Goal: Information Seeking & Learning: Learn about a topic

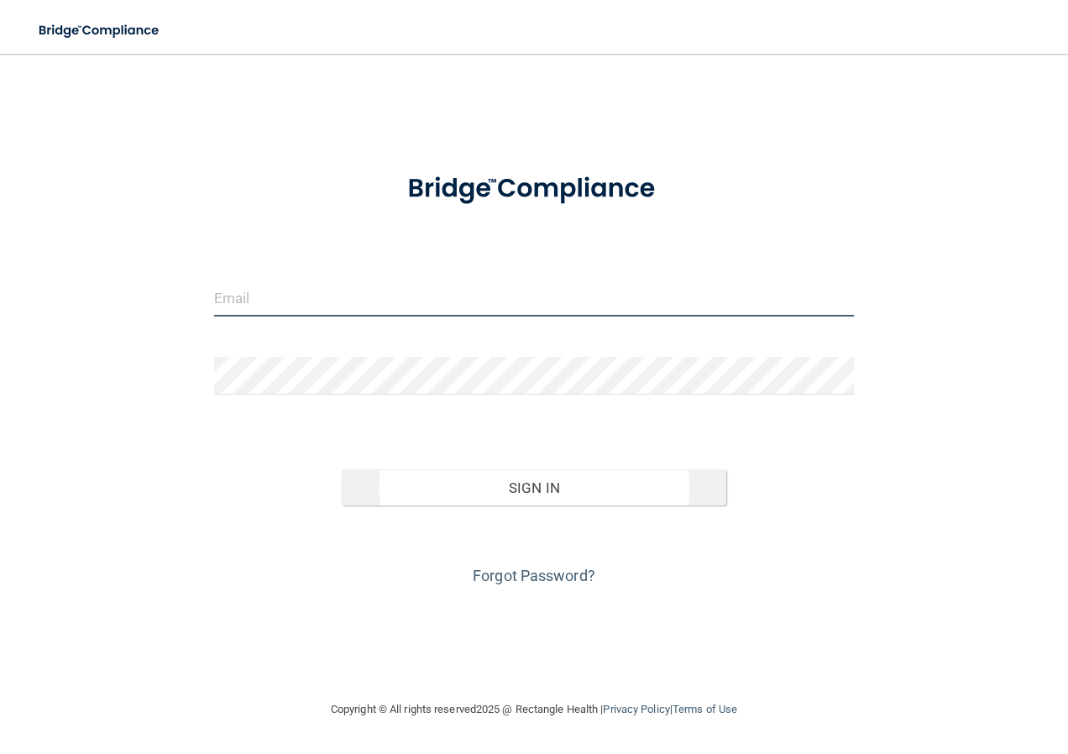
type input "[EMAIL_ADDRESS][DOMAIN_NAME]"
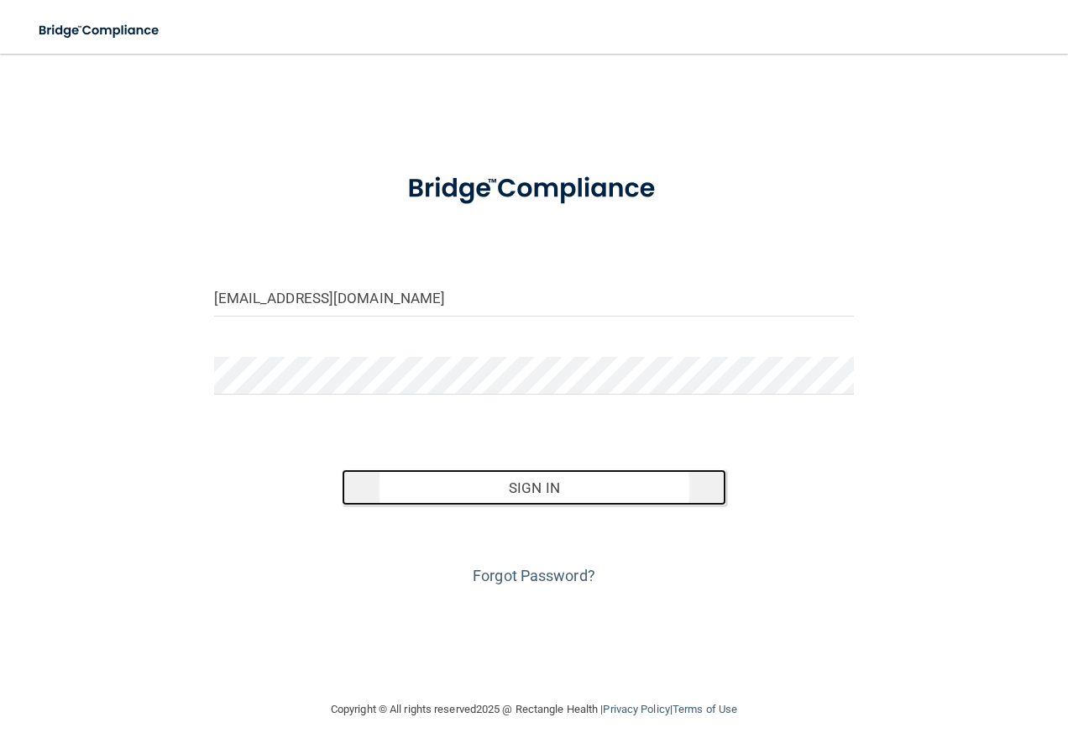
click at [565, 482] on button "Sign In" at bounding box center [534, 487] width 385 height 37
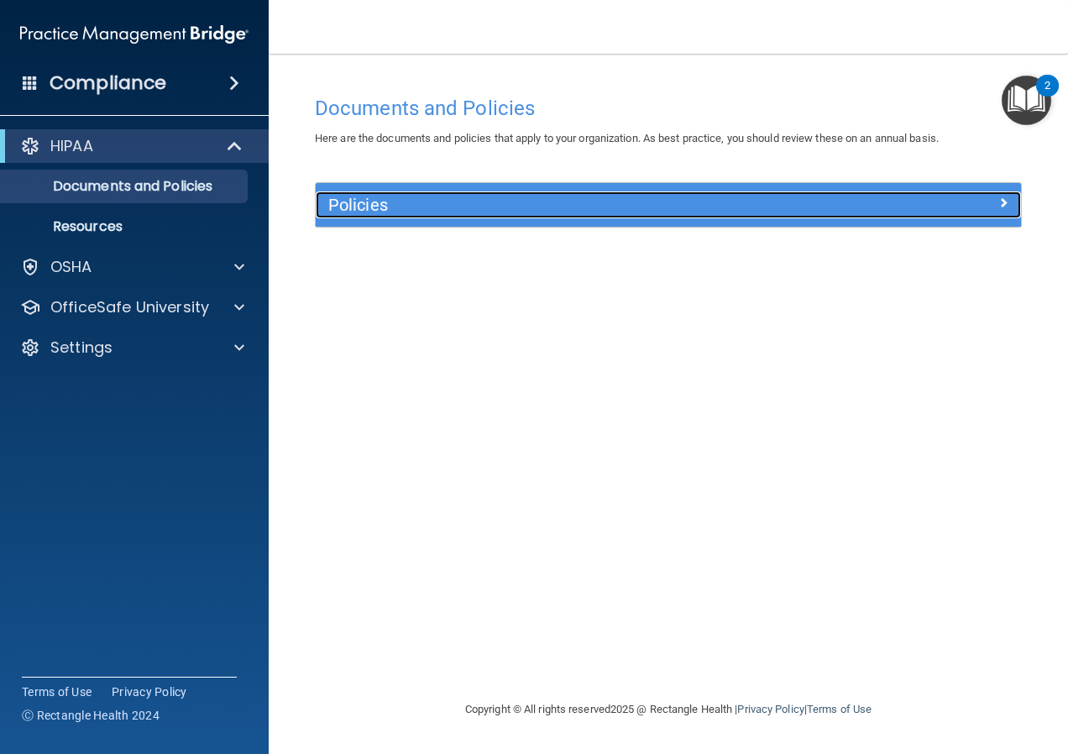
click at [1003, 196] on span at bounding box center [1003, 202] width 10 height 20
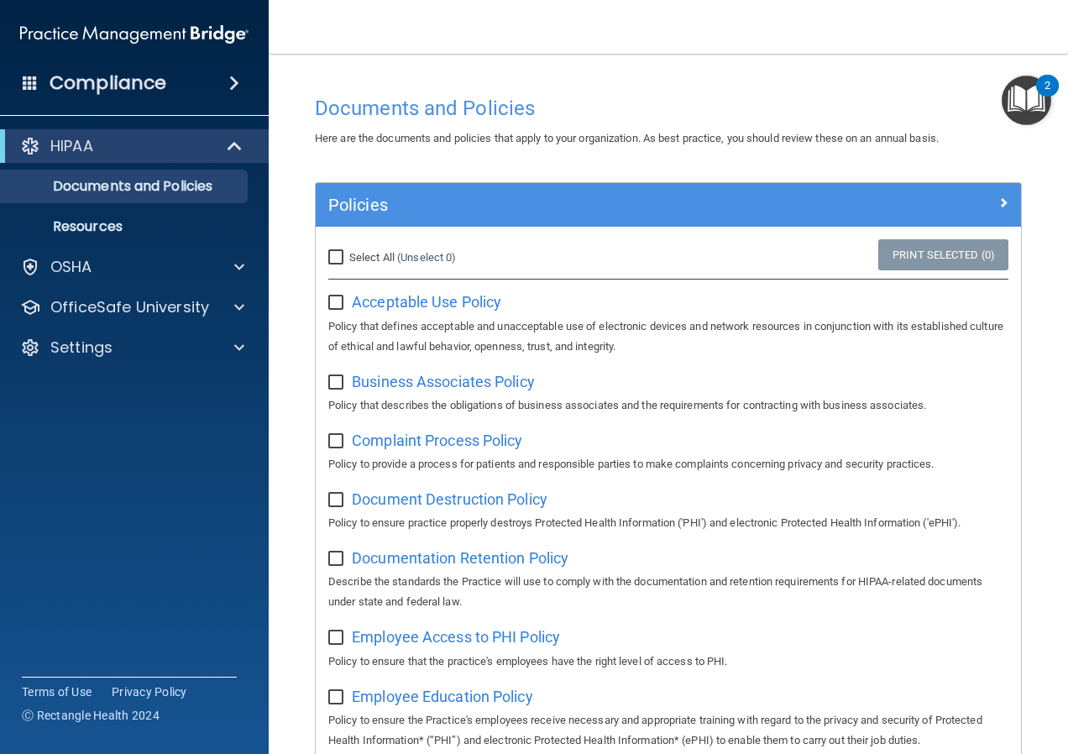
click at [1023, 86] on img "Open Resource Center, 2 new notifications" at bounding box center [1027, 101] width 50 height 50
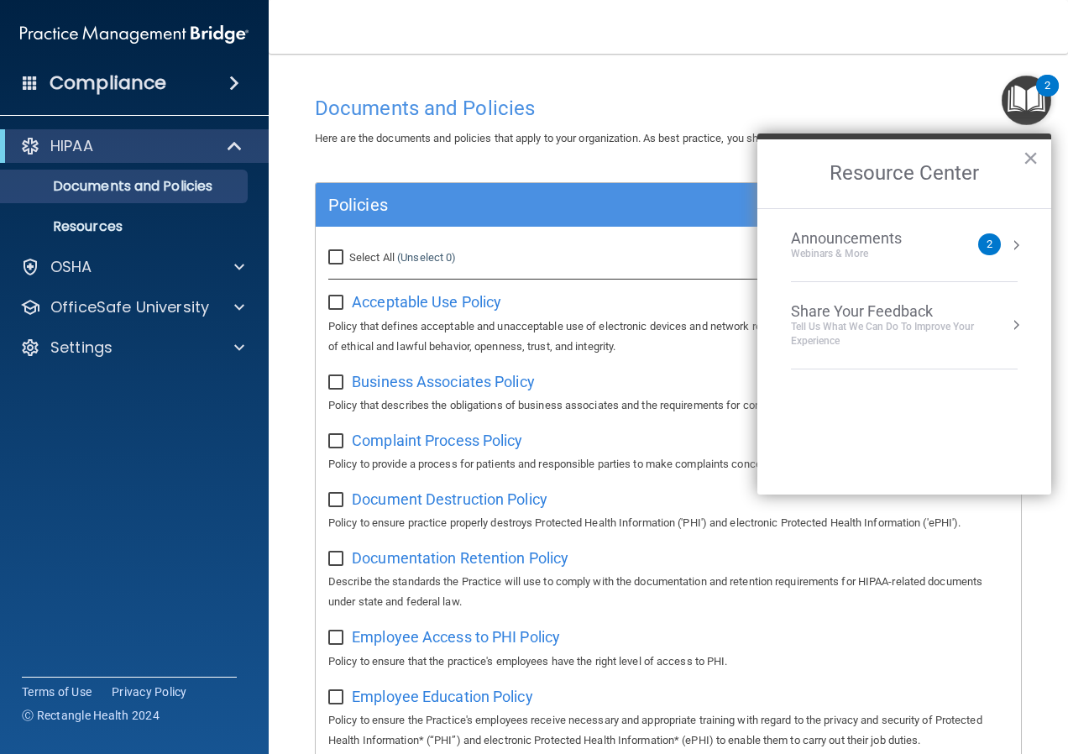
click at [1007, 243] on div "Announcements Webinars & More 2" at bounding box center [904, 245] width 227 height 32
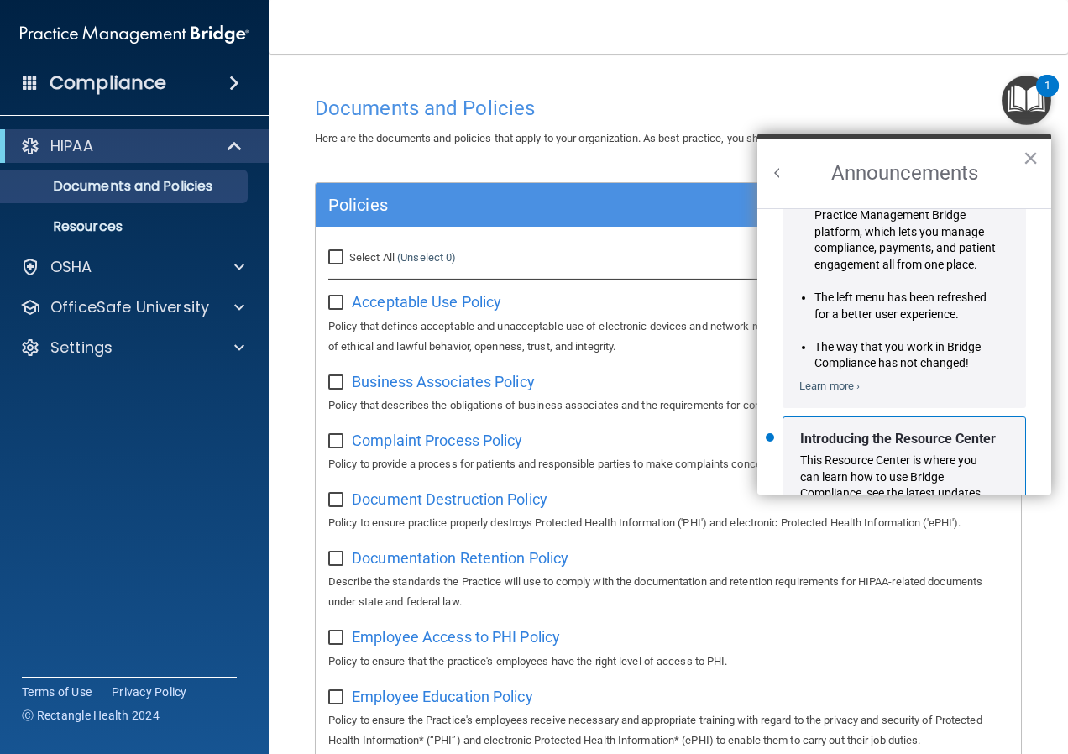
scroll to position [295, 0]
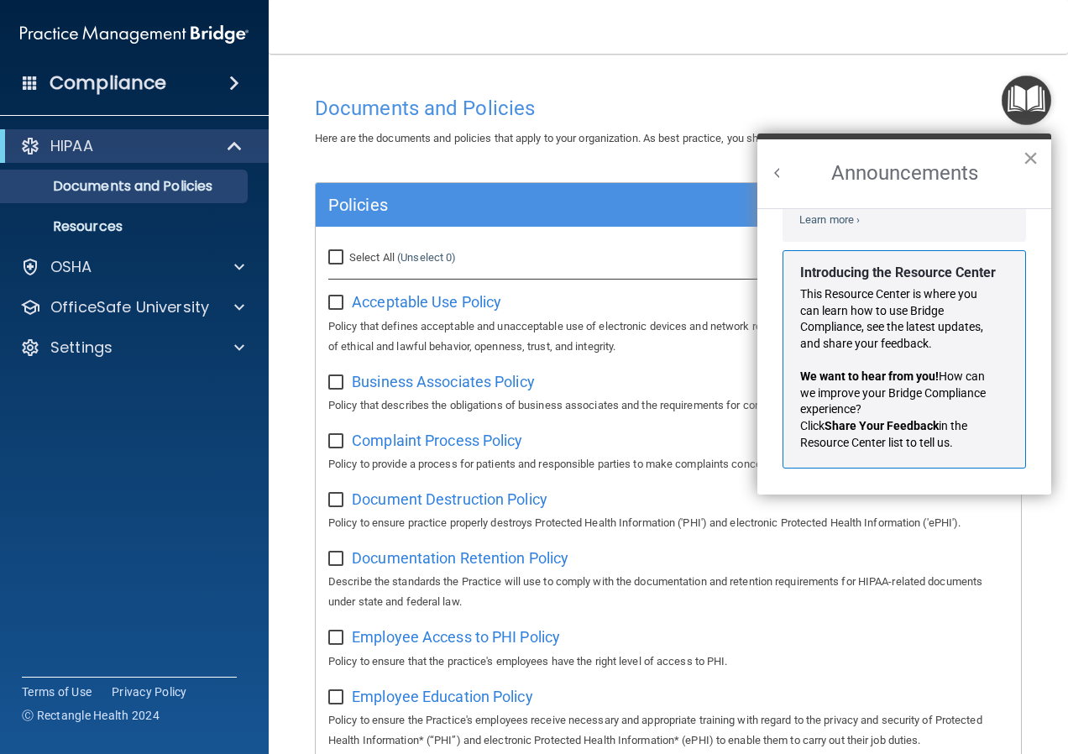
click at [1032, 154] on button "×" at bounding box center [1031, 157] width 16 height 27
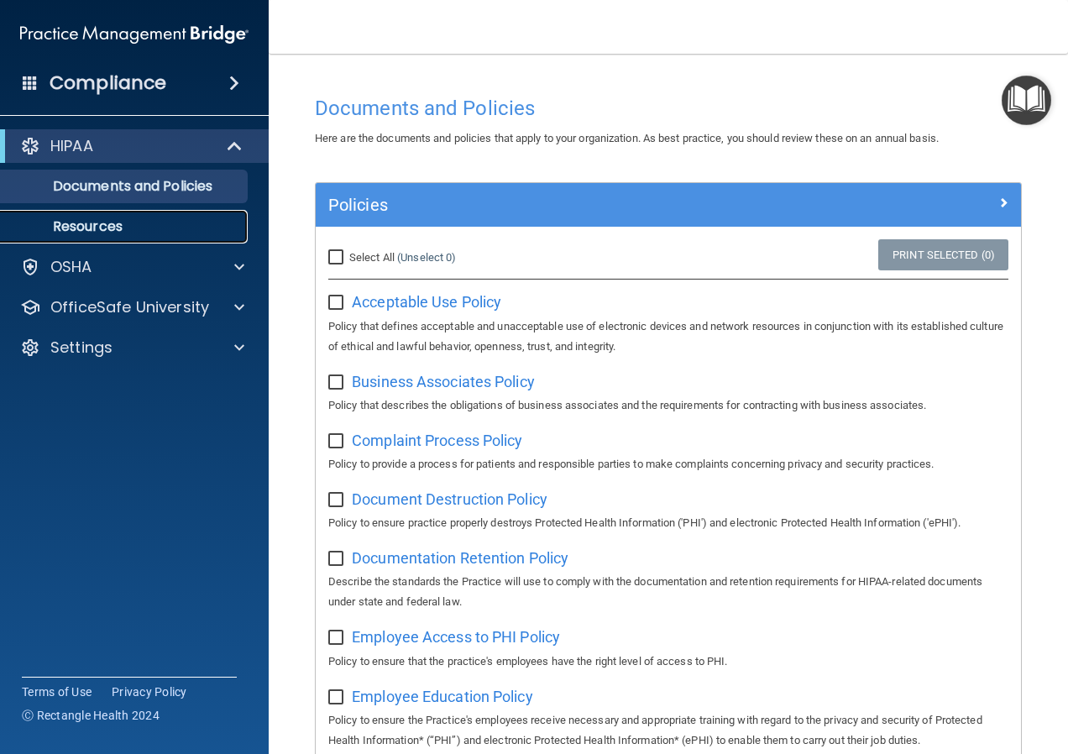
click at [63, 223] on p "Resources" at bounding box center [125, 226] width 229 height 17
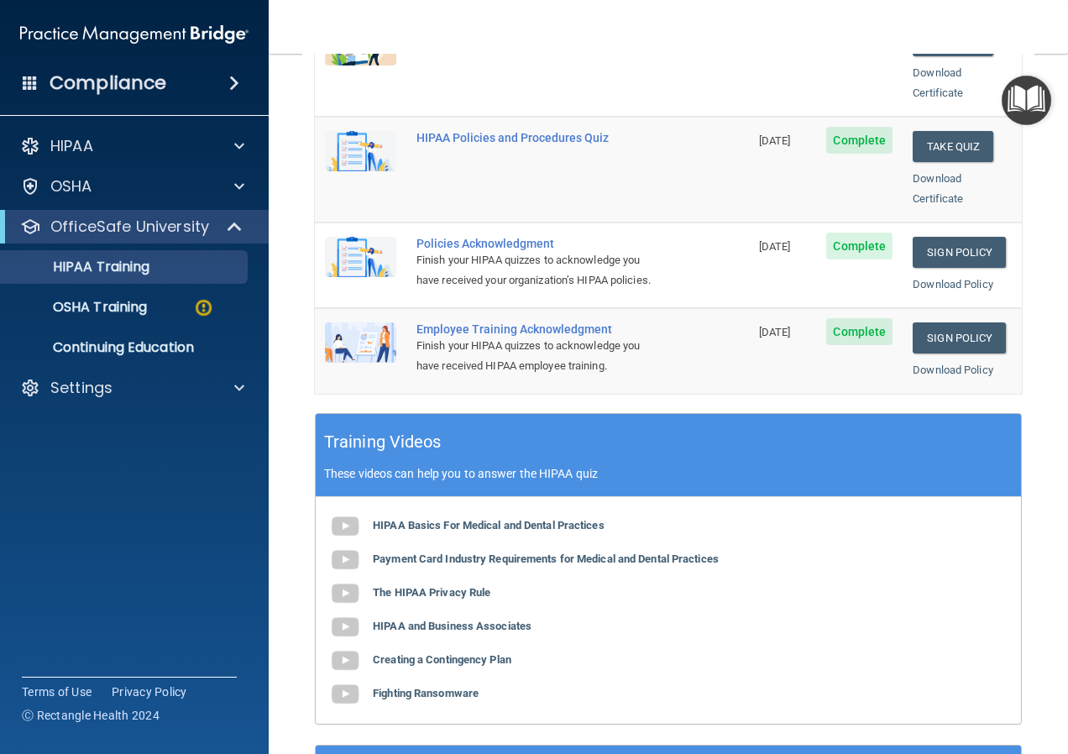
scroll to position [588, 0]
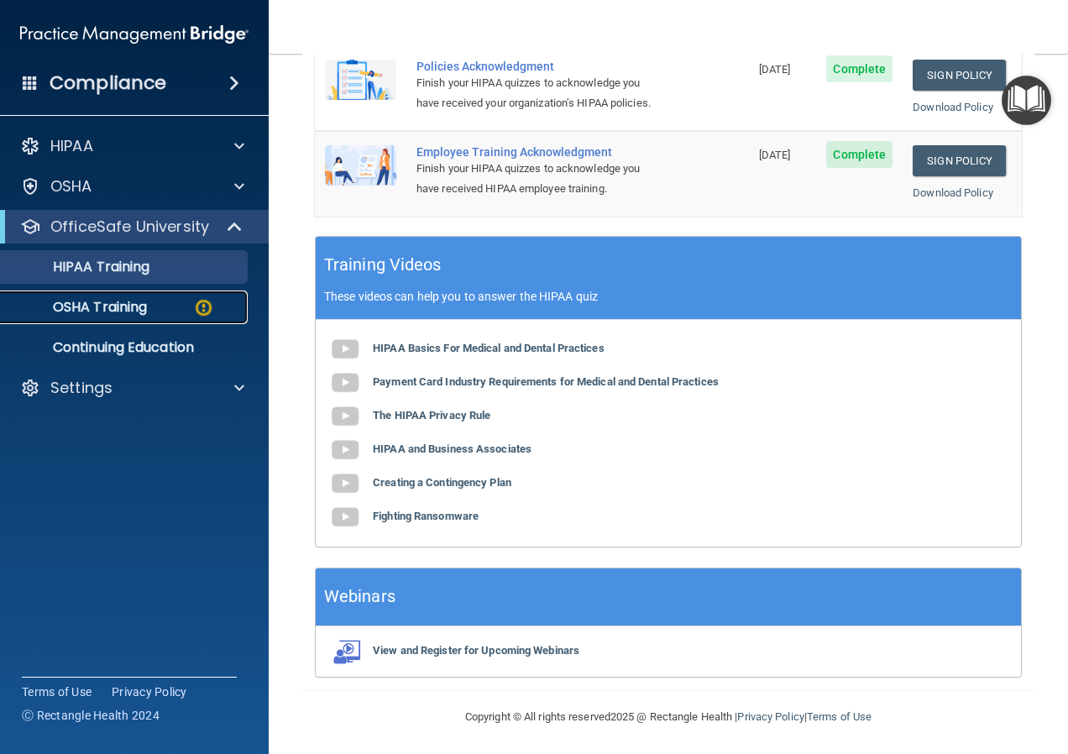
click at [127, 301] on p "OSHA Training" at bounding box center [79, 307] width 136 height 17
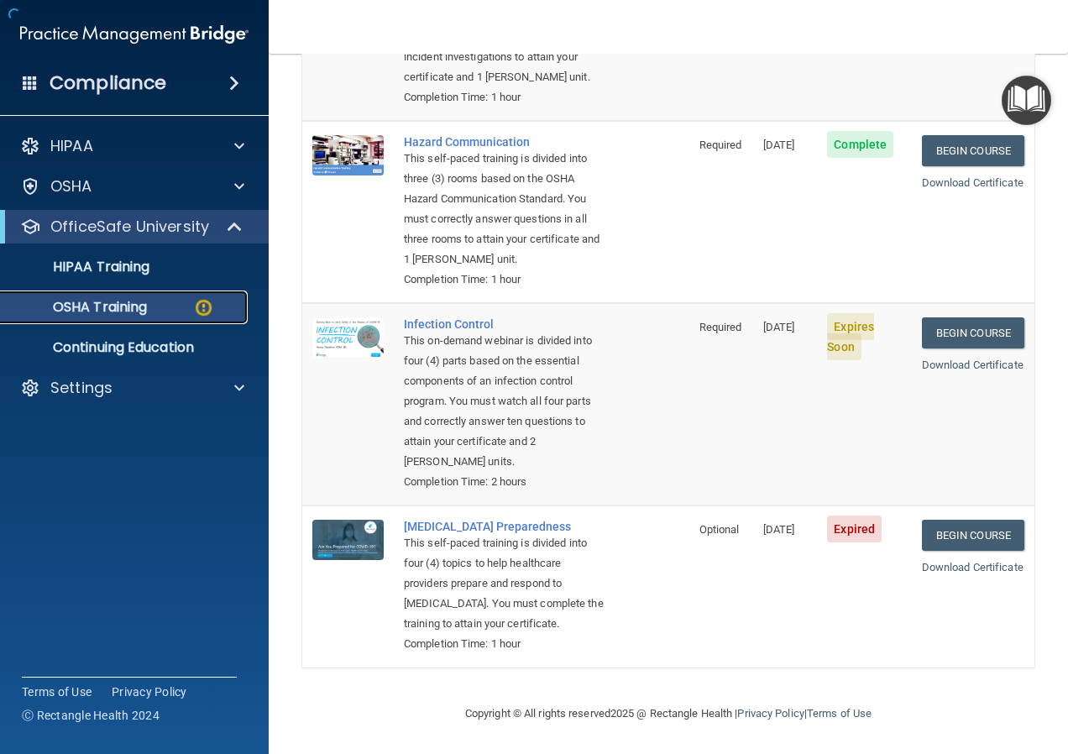
scroll to position [400, 0]
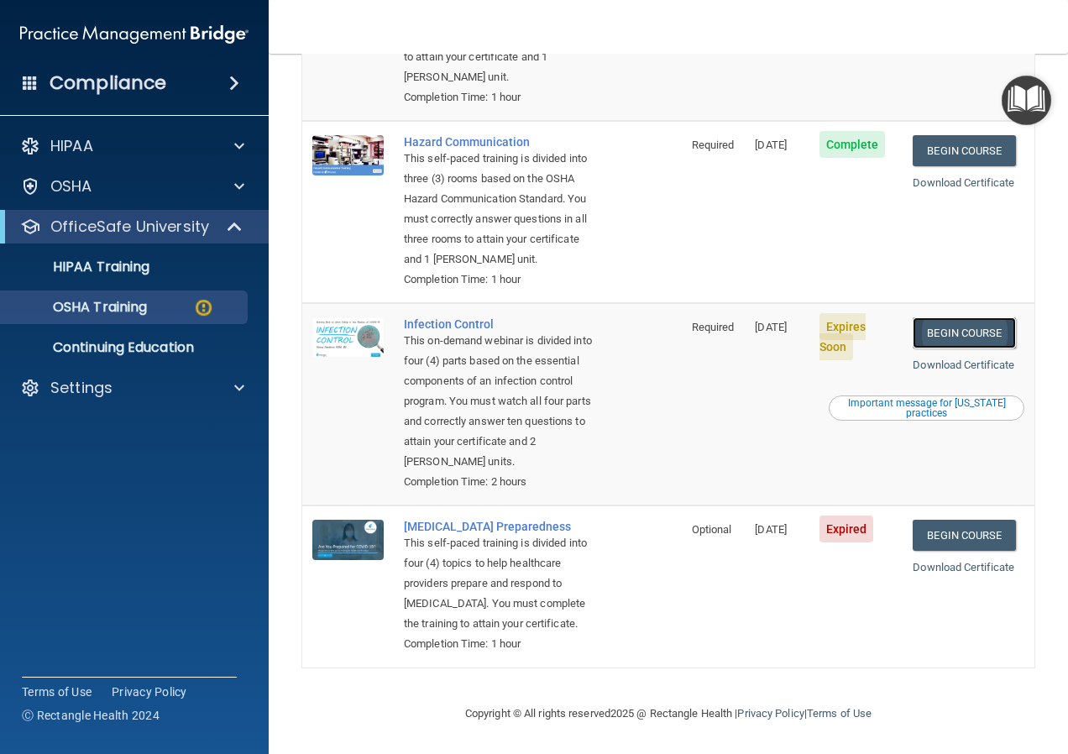
click at [959, 317] on link "Begin Course" at bounding box center [964, 332] width 102 height 31
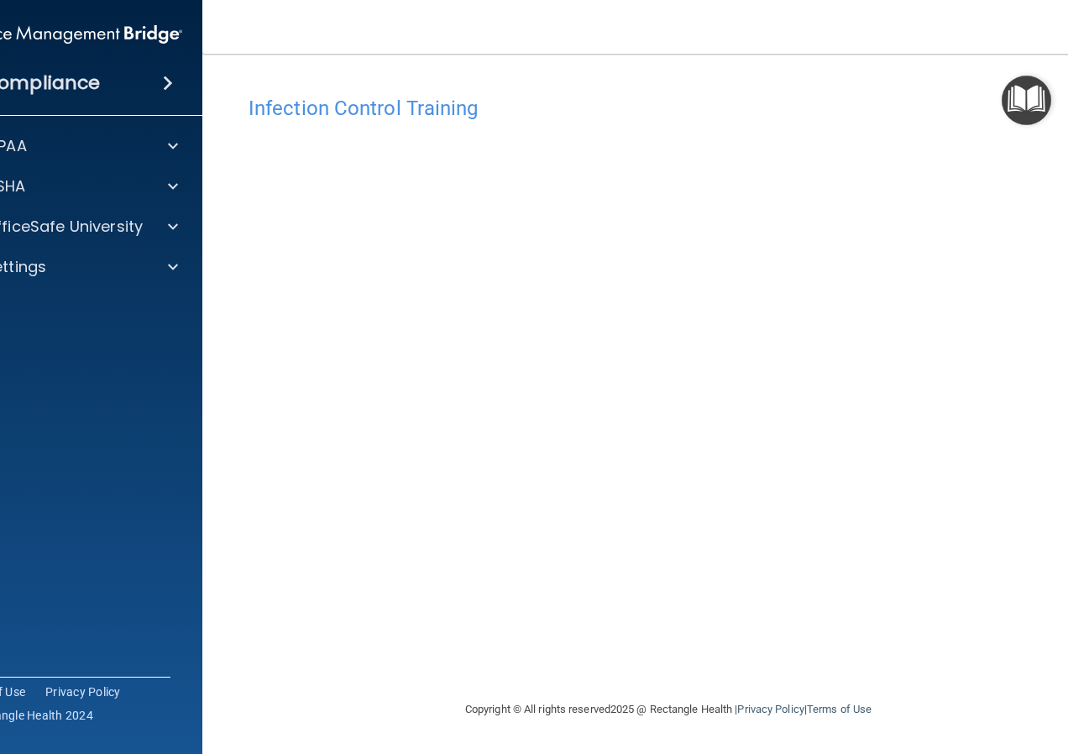
click at [647, 671] on div "Infection Control Training This course doesn’t expire until [DATE]. Are you sur…" at bounding box center [668, 393] width 865 height 612
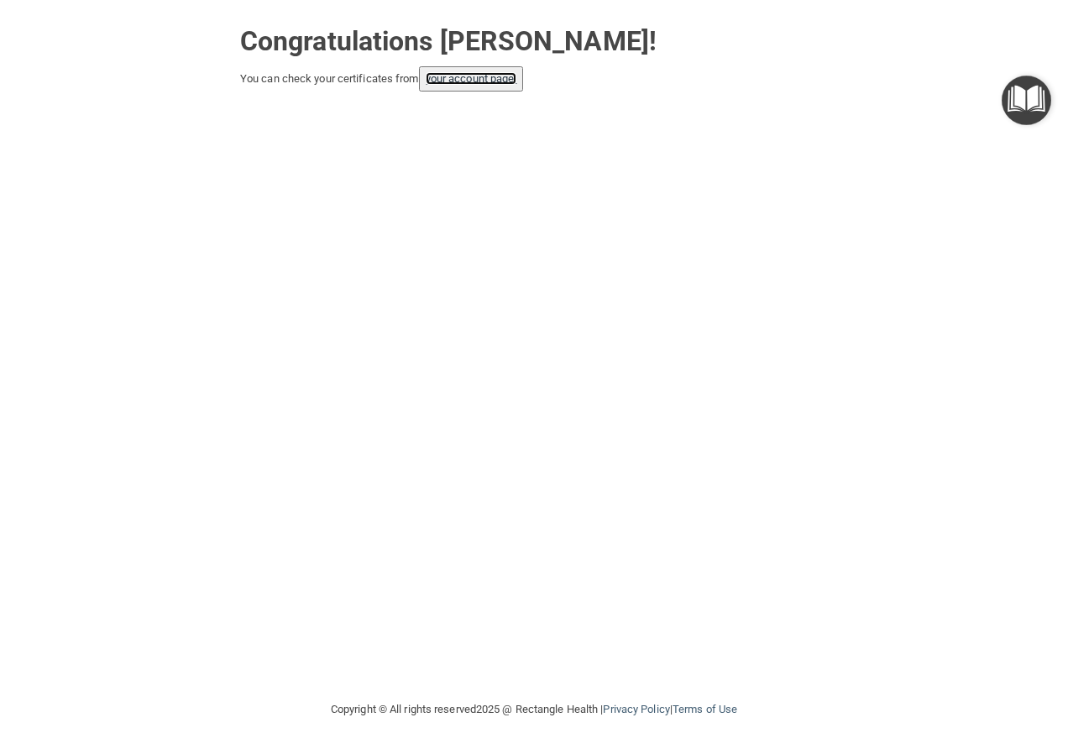
click at [474, 72] on link "your account page!" at bounding box center [472, 78] width 92 height 13
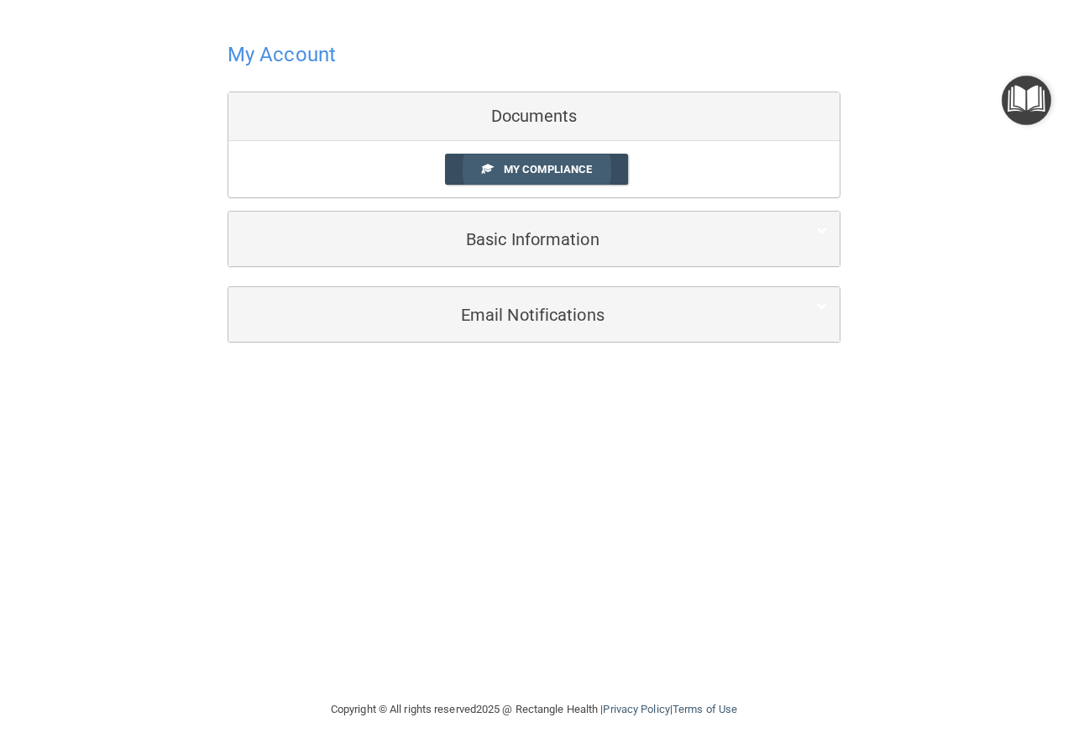
click at [515, 168] on span "My Compliance" at bounding box center [548, 169] width 88 height 13
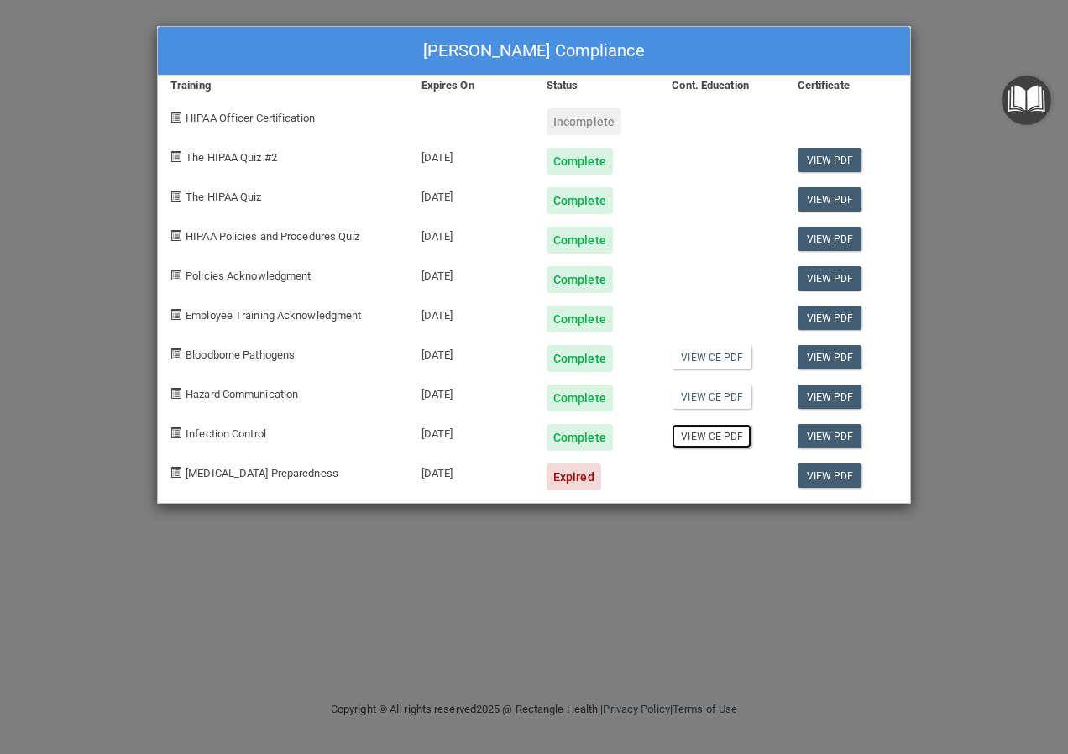
click at [715, 430] on link "View CE PDF" at bounding box center [712, 436] width 80 height 24
click at [817, 432] on link "View PDF" at bounding box center [830, 436] width 65 height 24
